Goal: Task Accomplishment & Management: Use online tool/utility

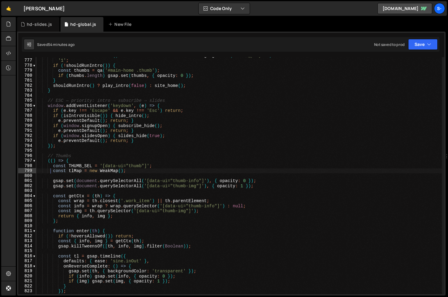
scroll to position [3898, 0]
click at [108, 96] on div "const shouldRunIntro = ( ) => ! state . reduce && sessionStorage . getItem ( 'i…" at bounding box center [239, 177] width 406 height 248
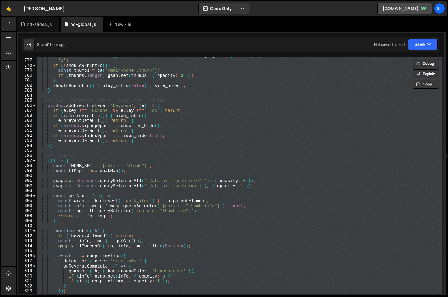
click at [130, 119] on div "const shouldRunIntro = ( ) => ! state . reduce && sessionStorage . getItem ( 'i…" at bounding box center [239, 175] width 406 height 237
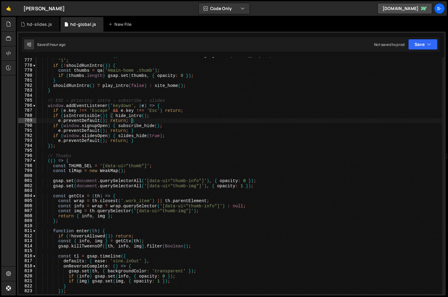
click at [130, 119] on div "const shouldRunIntro = ( ) => ! state . reduce && sessionStorage . getItem ( 'i…" at bounding box center [239, 177] width 406 height 248
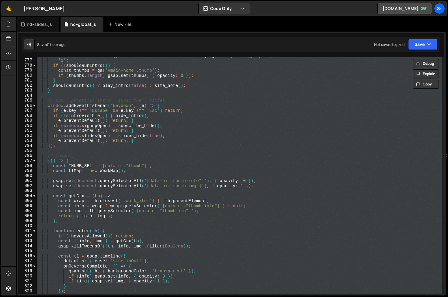
click at [98, 147] on div "const shouldRunIntro = ( ) => ! state . reduce && sessionStorage . getItem ( 'i…" at bounding box center [239, 175] width 406 height 237
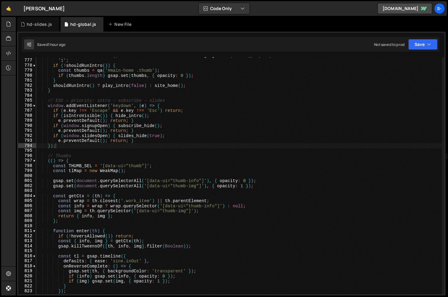
type textarea "})();"
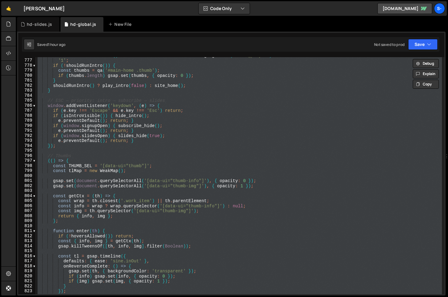
paste textarea
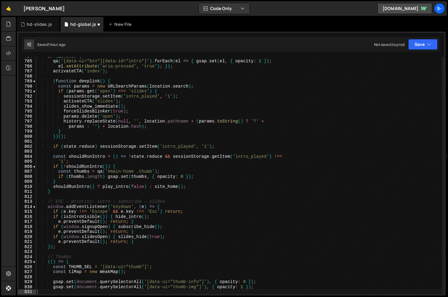
scroll to position [3937, 0]
click at [78, 31] on div "hd-global.js" at bounding box center [82, 24] width 43 height 15
click at [87, 78] on div "if ( isHome ) { qa ( '[data-ui="btn"][data-id="intro"]' ) . forEach ( el => { g…" at bounding box center [239, 178] width 406 height 248
type textarea "})();"
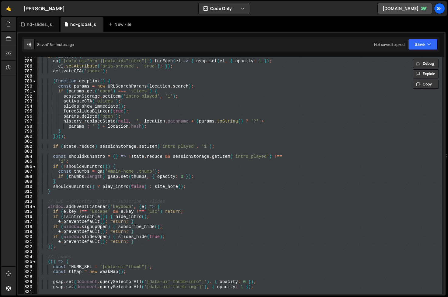
click at [259, 140] on div "if ( isHome ) { qa ( '[data-ui="btn"][data-id="intro"]' ) . forEach ( el => { g…" at bounding box center [239, 175] width 406 height 237
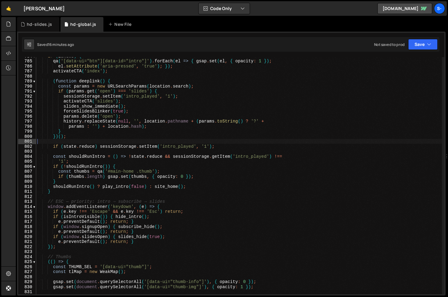
type textarea "})();"
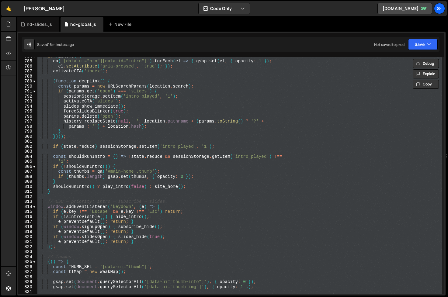
paste textarea
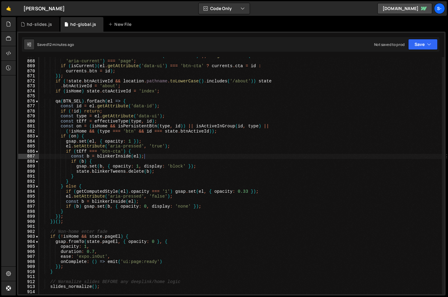
click at [231, 155] on div "const isCurrent = el . classList . contains ( 'w--current' ) || el . getAttribu…" at bounding box center [241, 178] width 404 height 248
type textarea "})();"
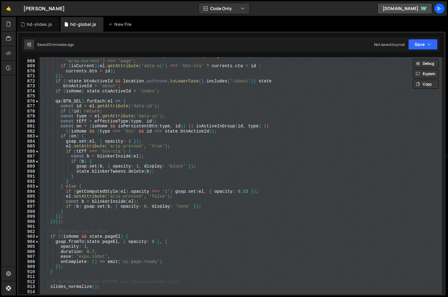
paste textarea
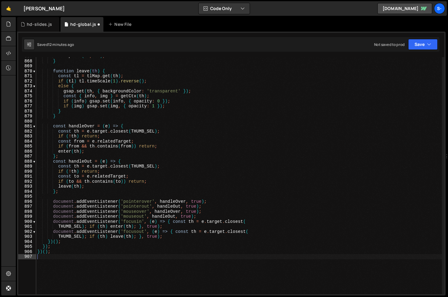
type textarea "});"
